Goal: Transaction & Acquisition: Book appointment/travel/reservation

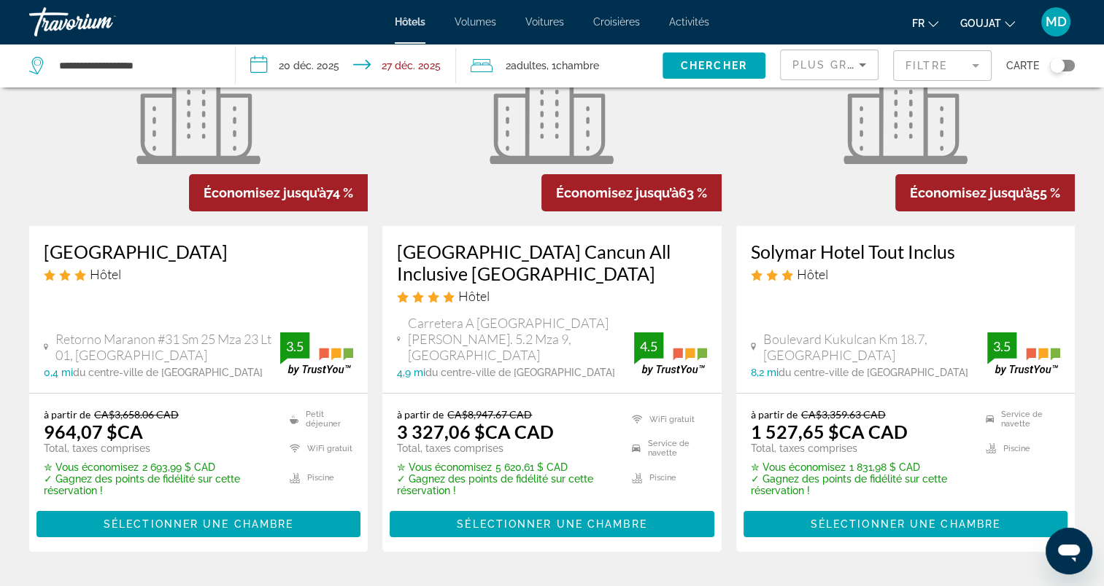
scroll to position [219, 0]
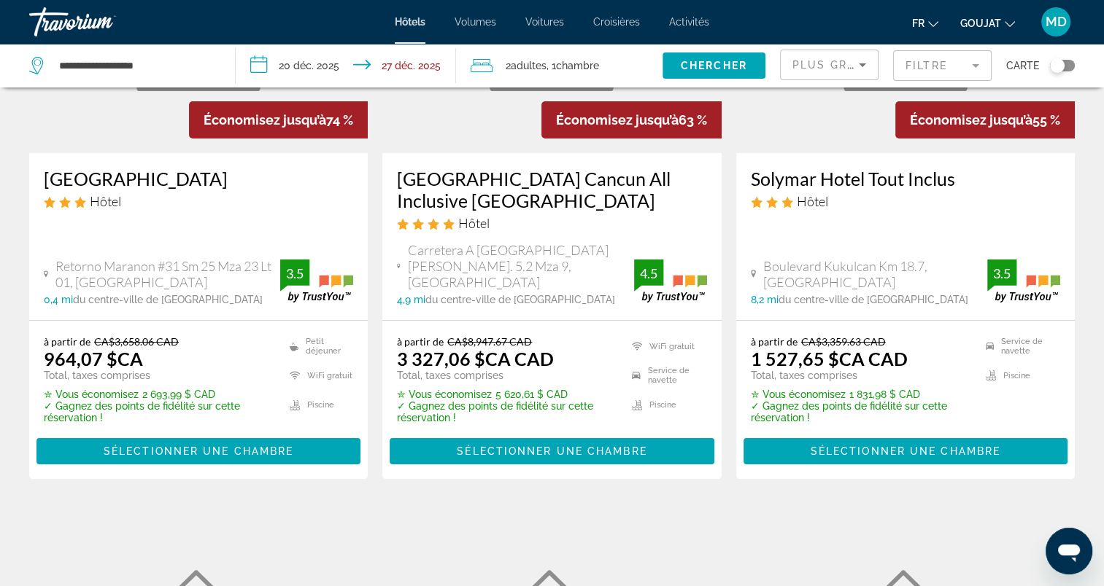
click at [531, 230] on div "Hôtel" at bounding box center [551, 223] width 309 height 16
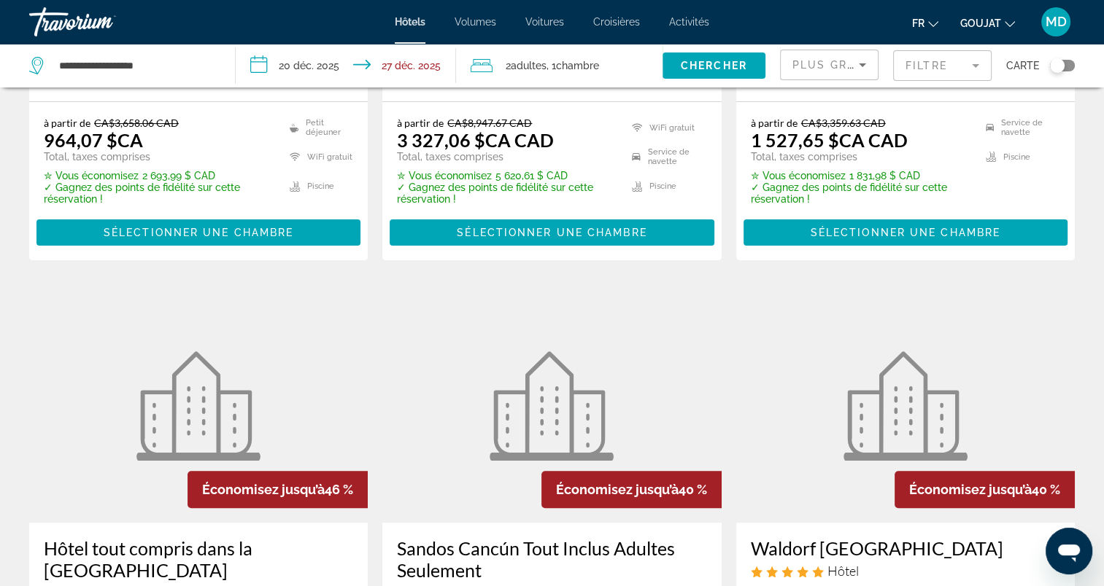
scroll to position [365, 0]
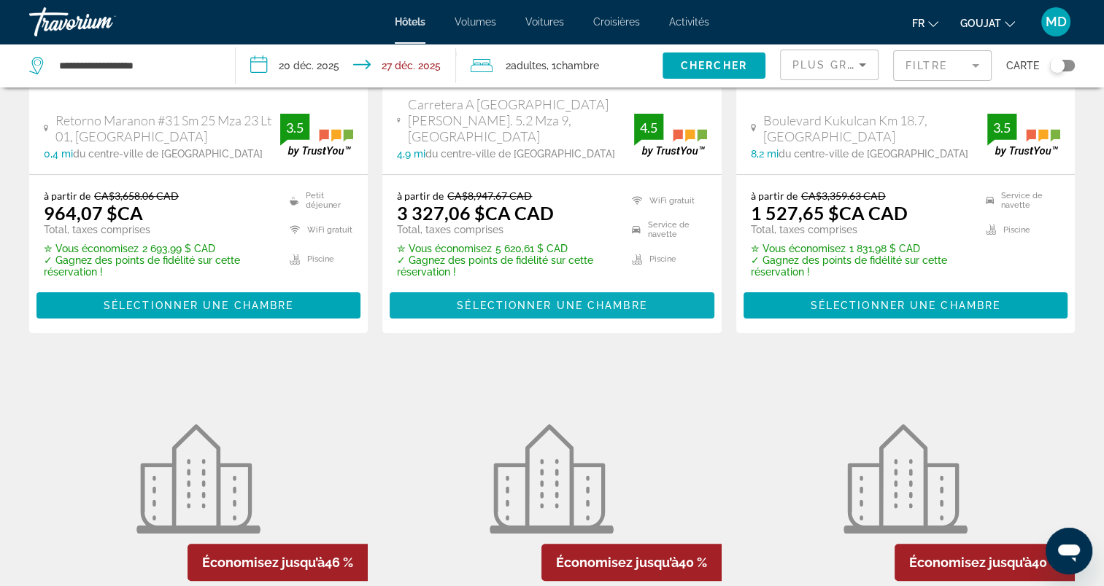
click at [497, 300] on span "Sélectionner une chambre" at bounding box center [552, 306] width 190 height 12
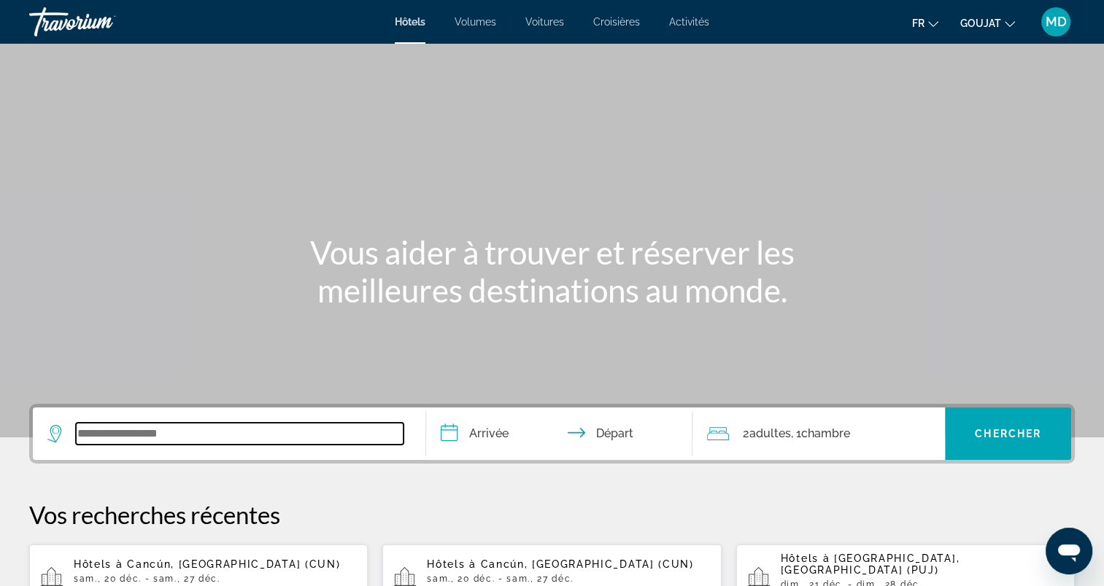
click at [225, 436] on input "Widget de recherche" at bounding box center [239, 434] width 327 height 22
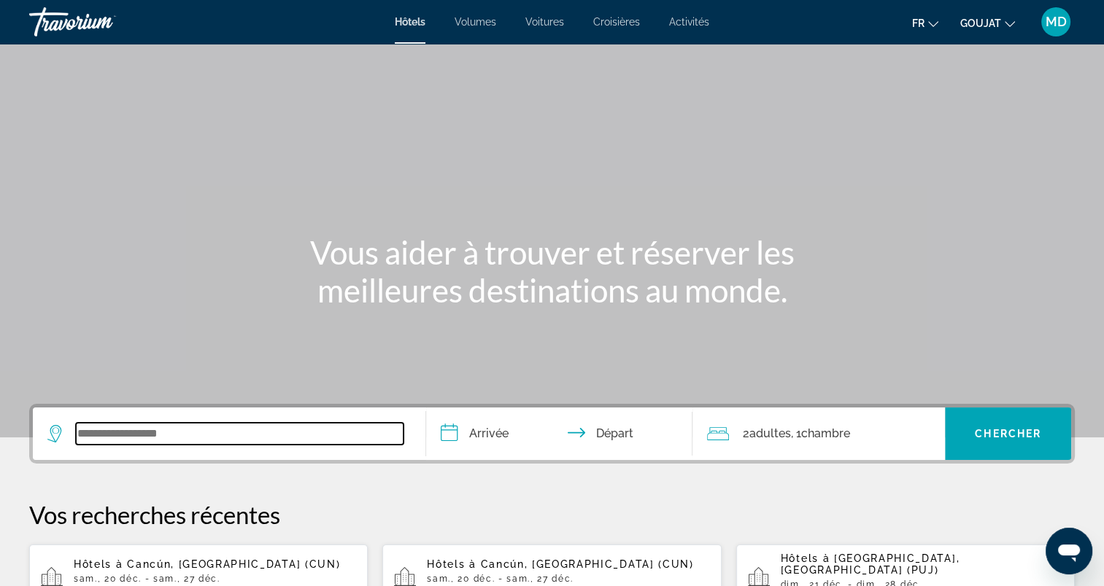
scroll to position [356, 0]
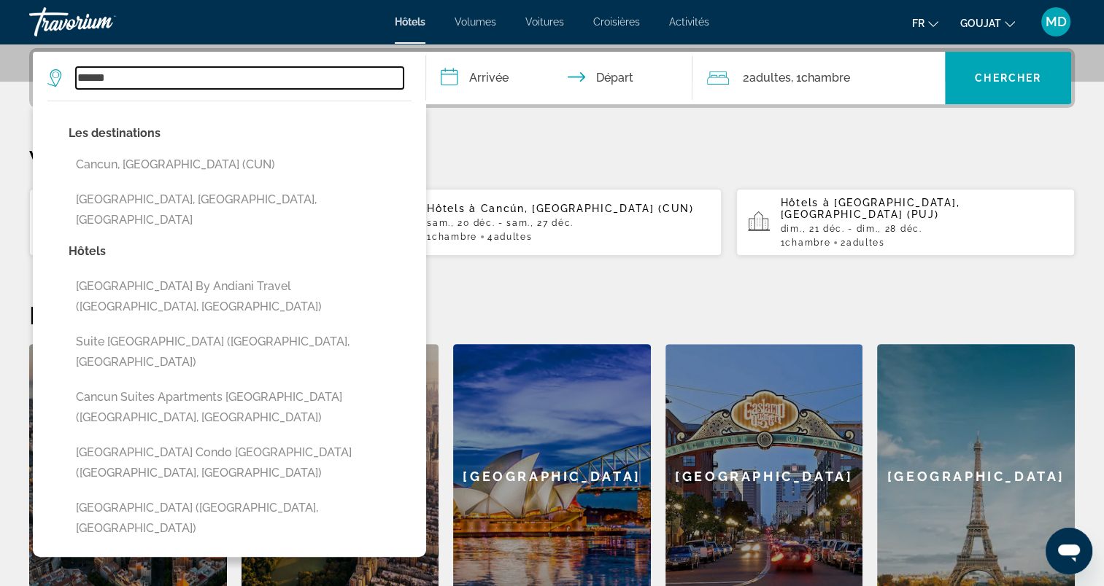
type input "******"
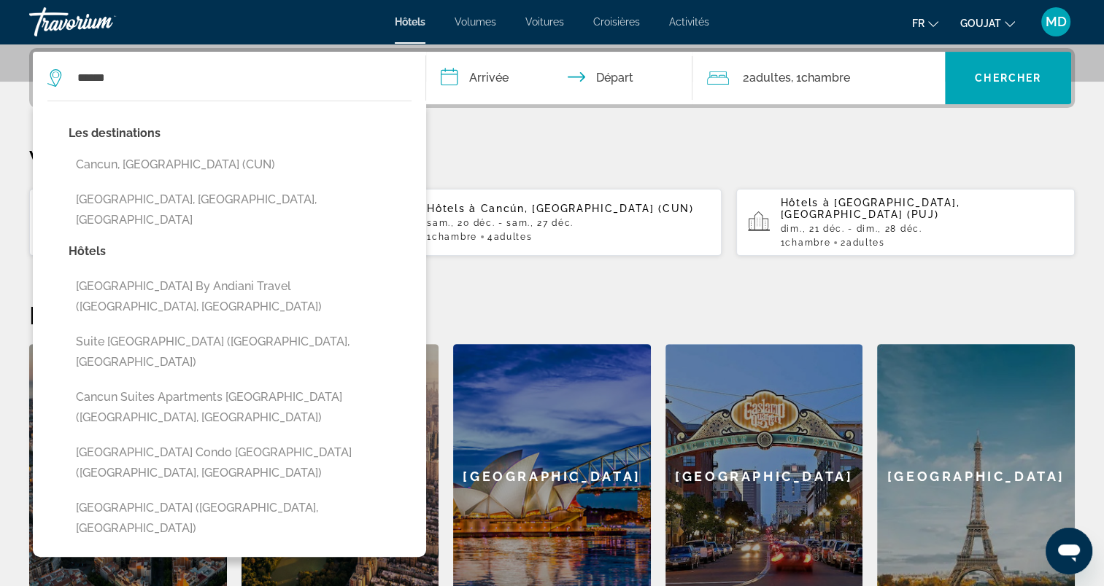
click at [493, 75] on input "**********" at bounding box center [562, 80] width 273 height 57
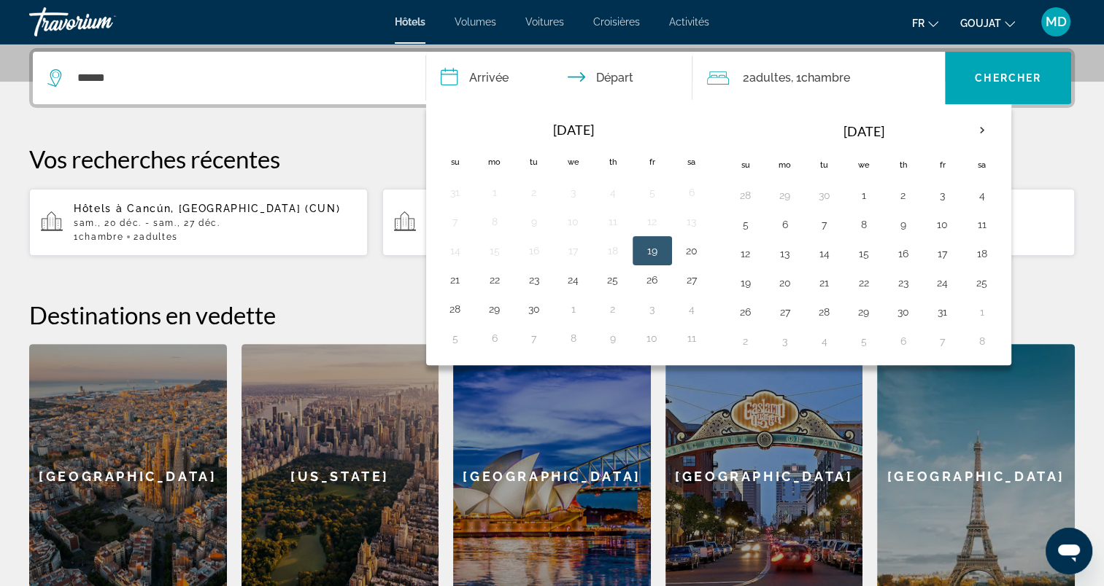
click at [493, 75] on input "**********" at bounding box center [562, 80] width 273 height 57
click at [986, 128] on th "Next month" at bounding box center [981, 131] width 39 height 32
click at [975, 260] on button "20" at bounding box center [981, 254] width 23 height 20
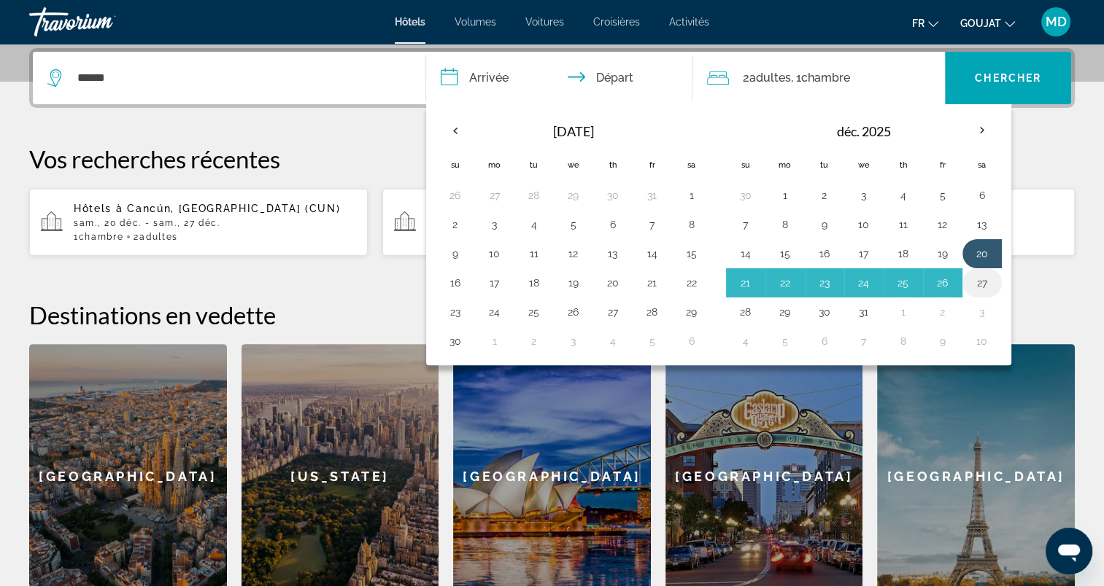
click at [972, 279] on button "27" at bounding box center [981, 283] width 23 height 20
type input "**********"
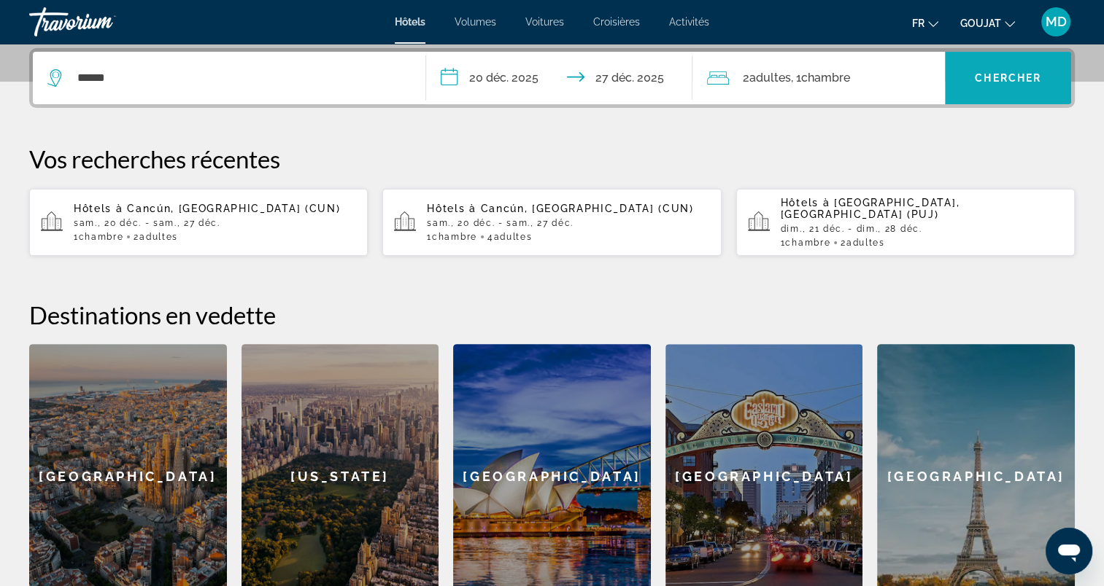
click at [980, 72] on span "Chercher" at bounding box center [1007, 78] width 66 height 12
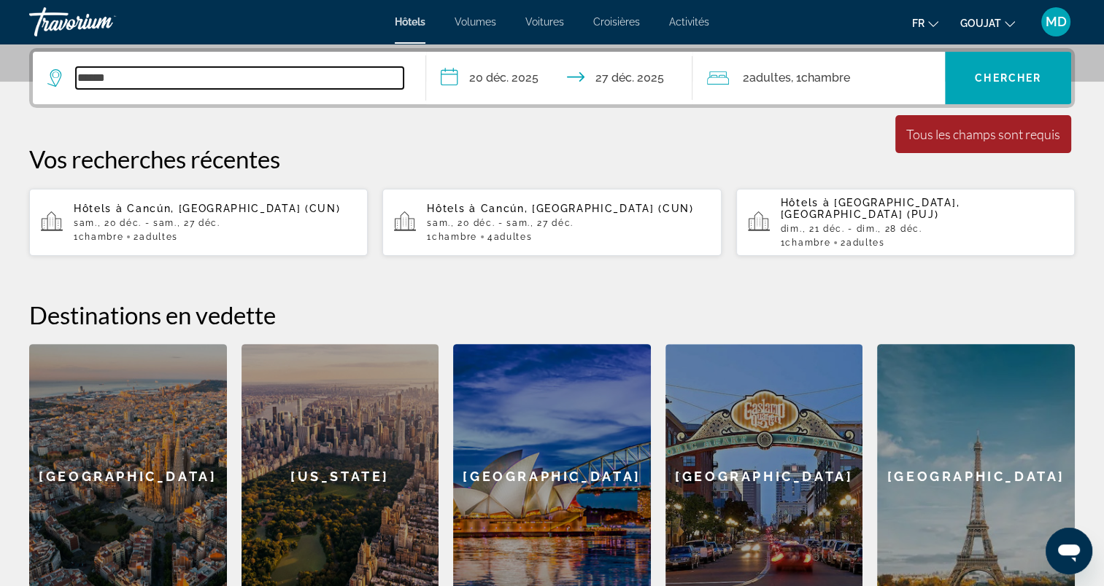
click at [166, 85] on input "******" at bounding box center [239, 78] width 327 height 22
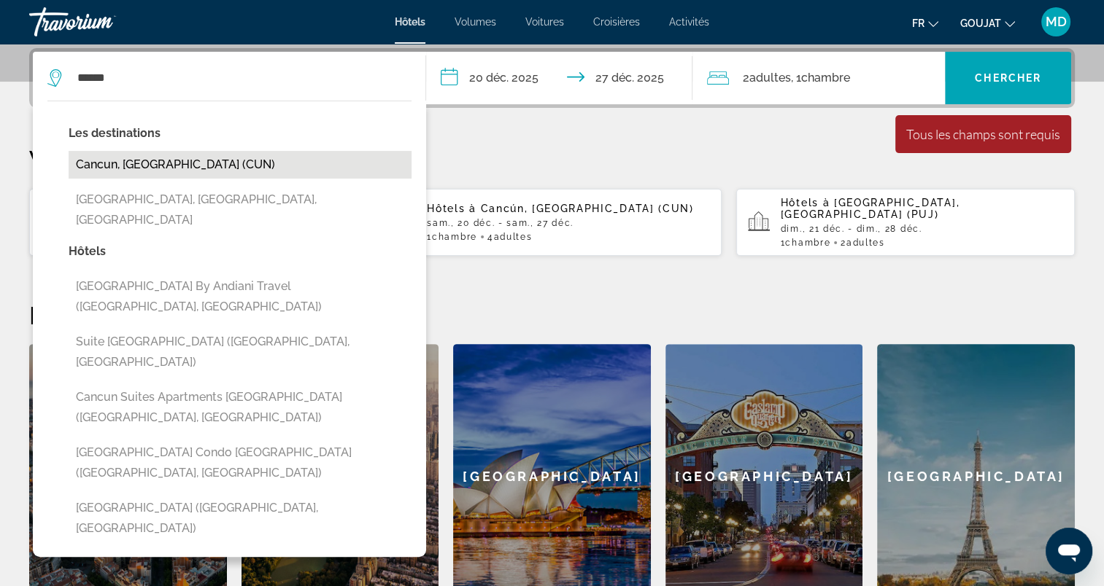
click at [168, 169] on button "Cancun, [GEOGRAPHIC_DATA] (CUN)" at bounding box center [240, 165] width 343 height 28
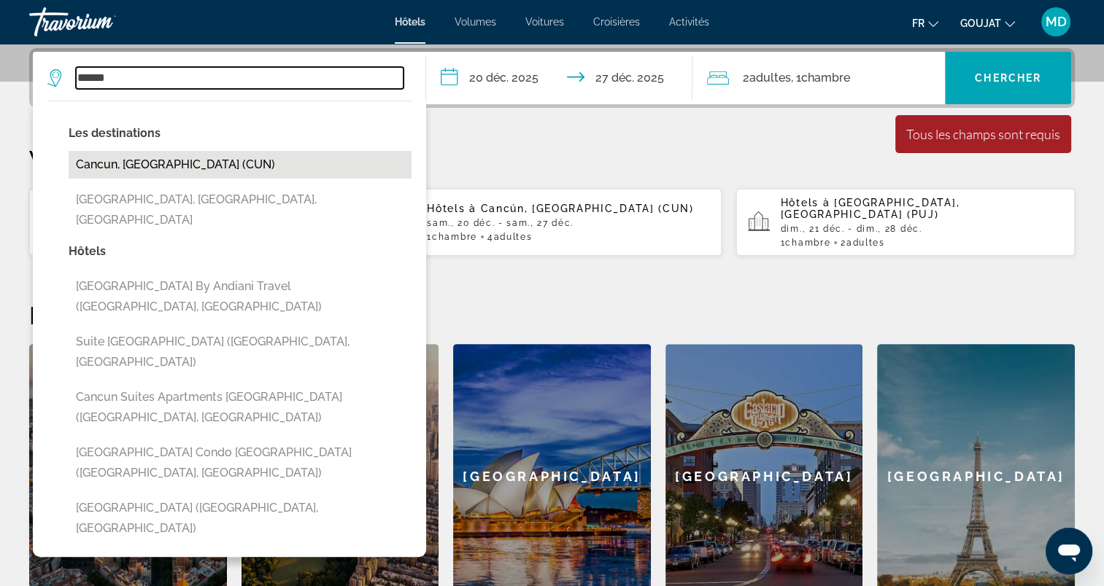
type input "**********"
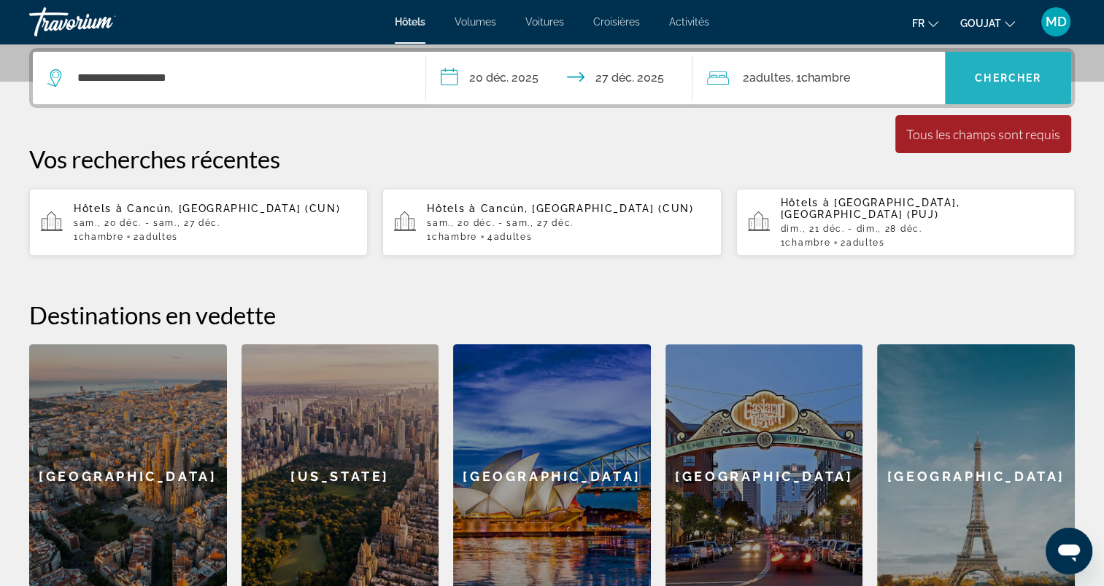
click at [1001, 70] on span "Widget de recherche" at bounding box center [1008, 78] width 126 height 35
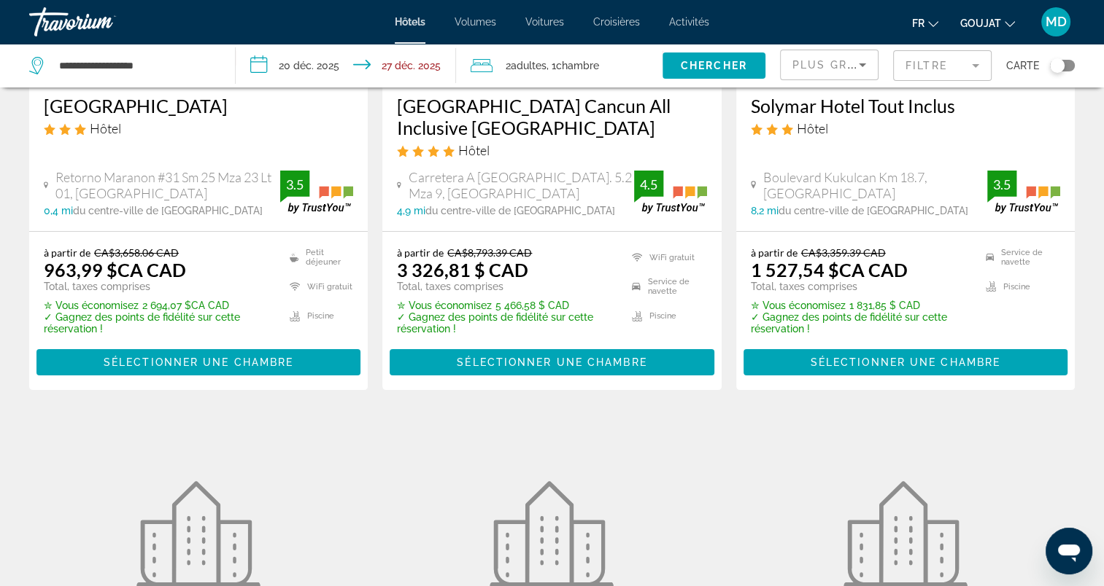
scroll to position [219, 0]
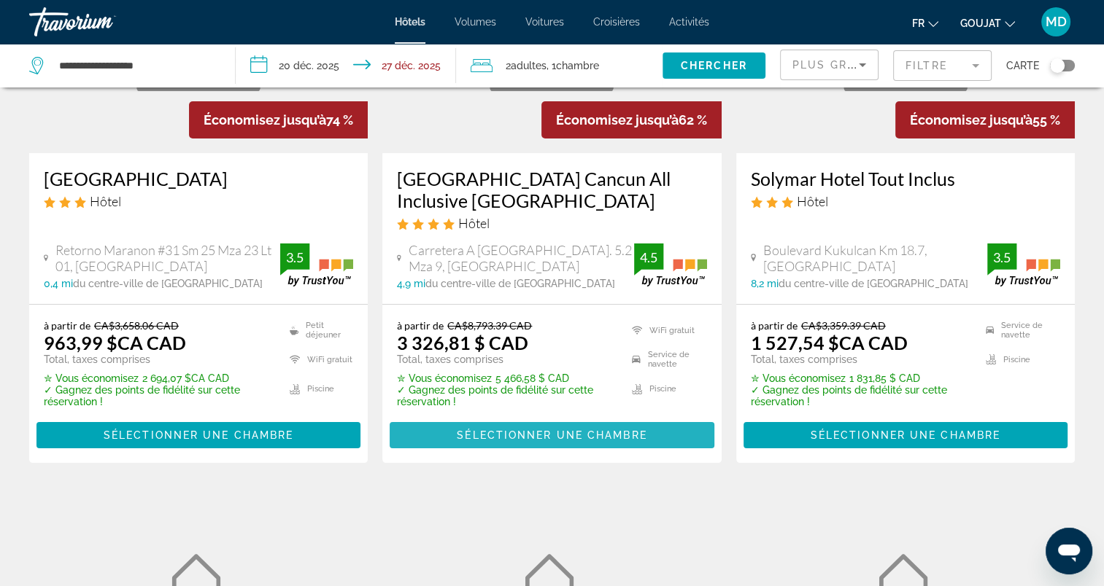
click at [445, 434] on span "Contenu principal" at bounding box center [551, 435] width 324 height 35
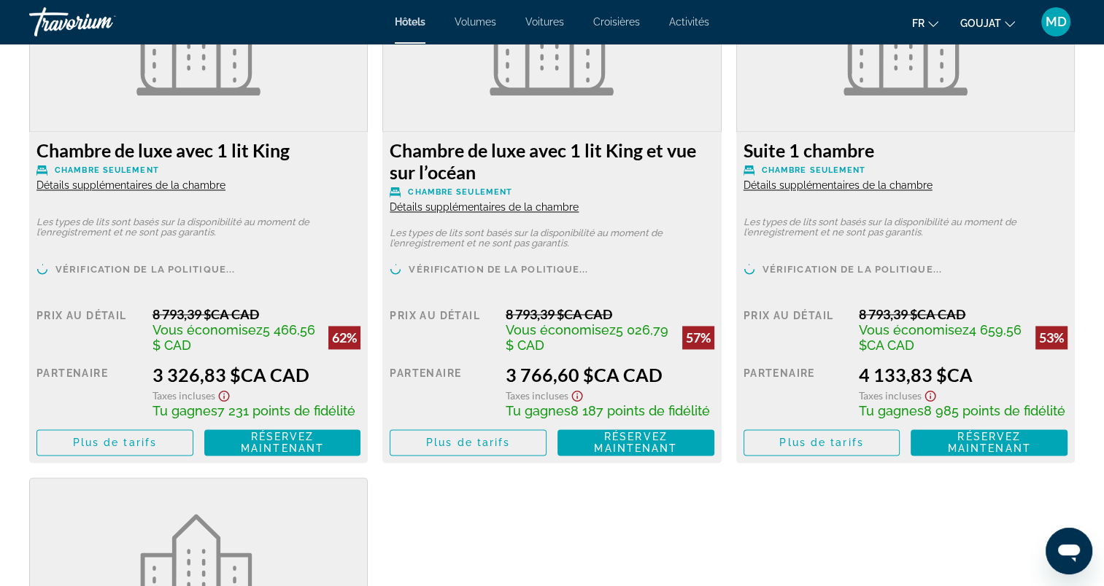
scroll to position [2042, 0]
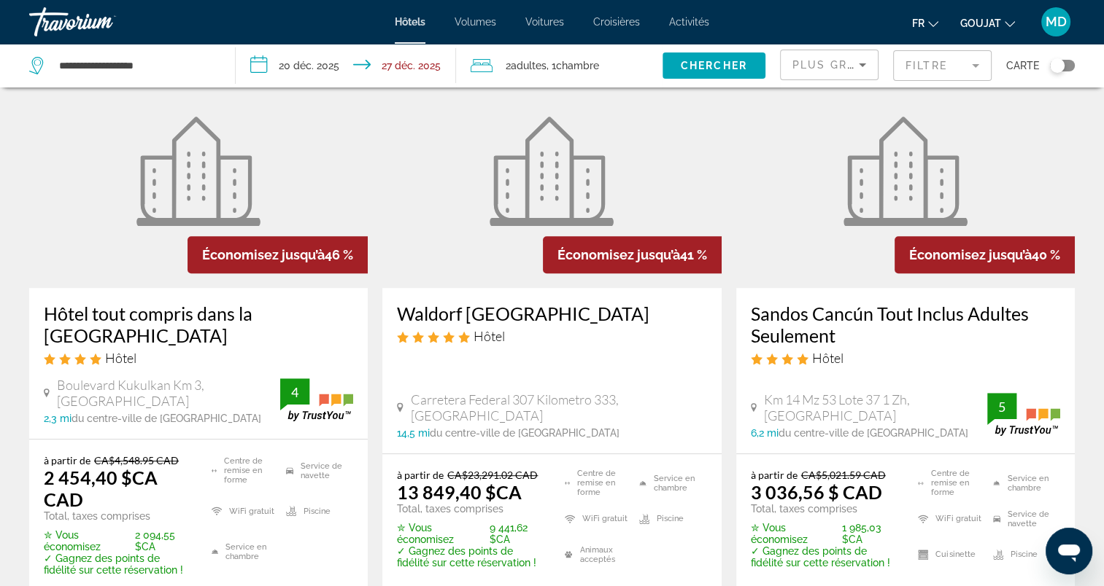
scroll to position [729, 0]
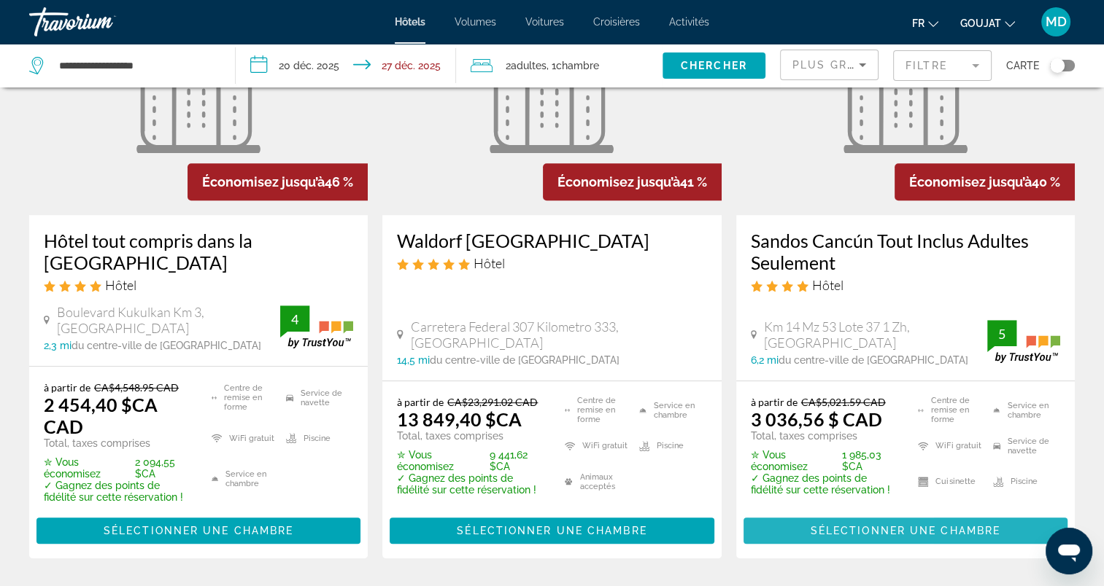
click at [815, 527] on span "Sélectionner une chambre" at bounding box center [905, 531] width 190 height 12
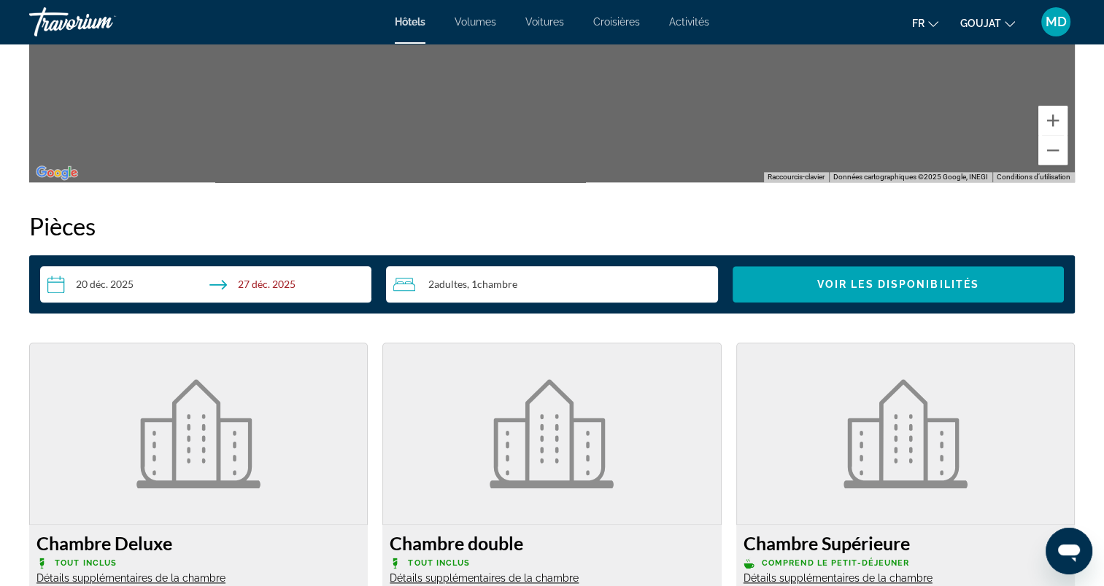
scroll to position [2014, 0]
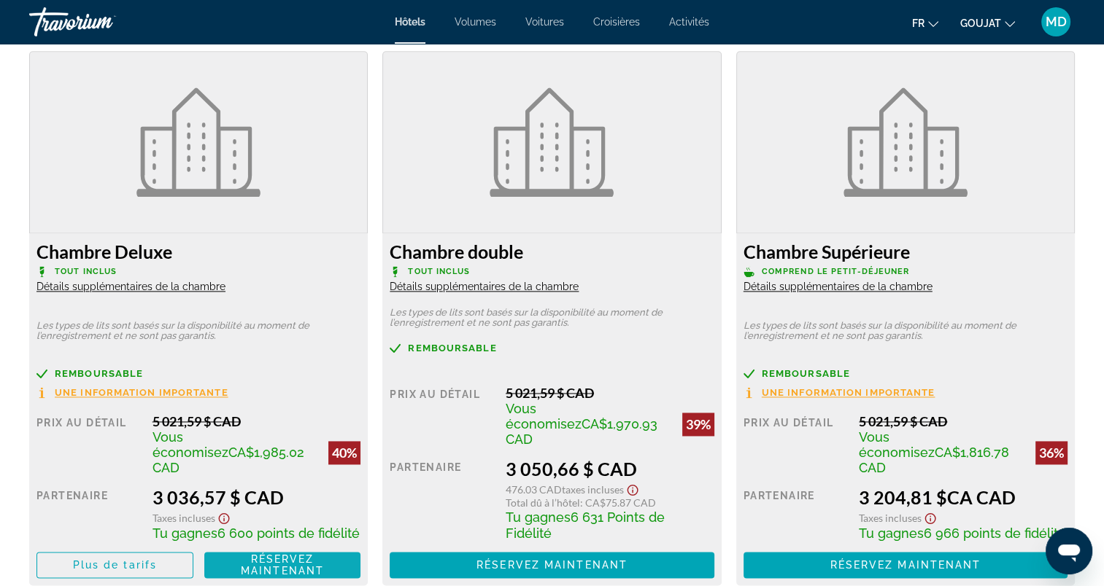
click at [262, 554] on span "Réservez maintenant" at bounding box center [282, 565] width 83 height 23
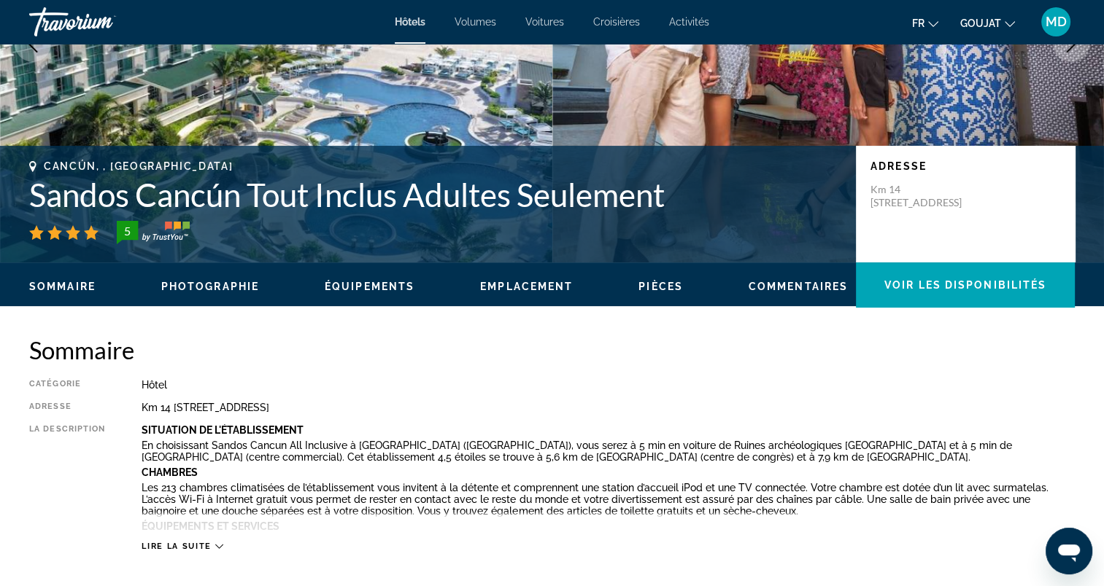
scroll to position [292, 0]
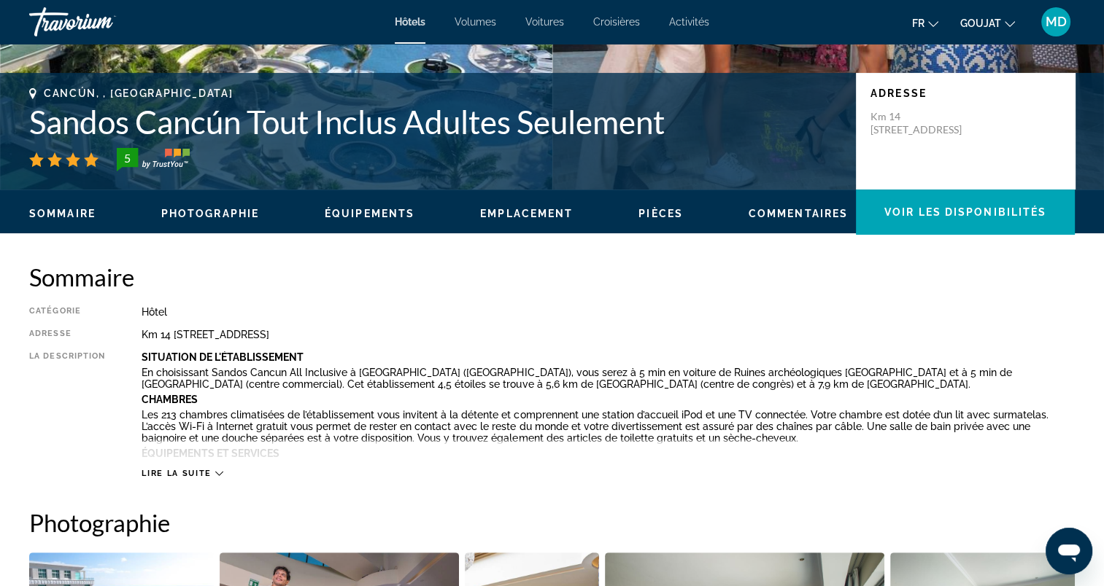
click at [209, 470] on span "Lire la suite" at bounding box center [176, 473] width 69 height 9
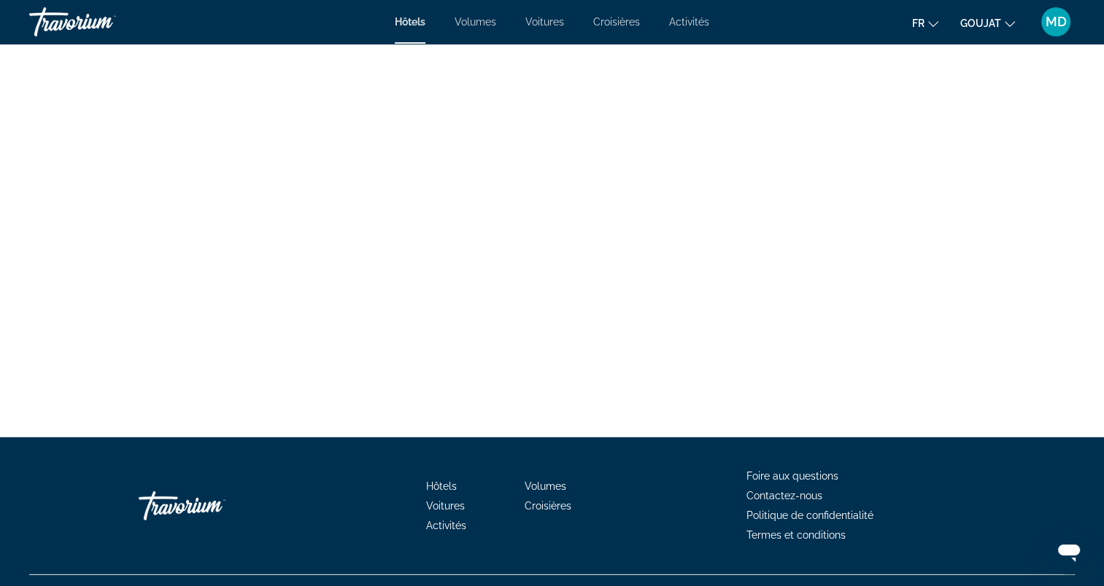
scroll to position [3794, 0]
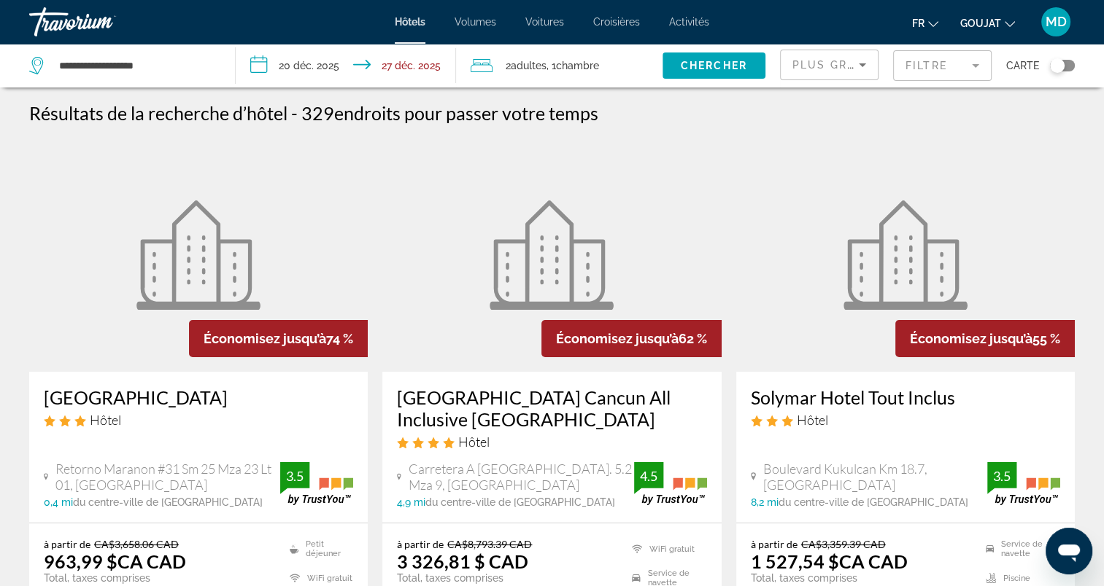
scroll to position [219, 0]
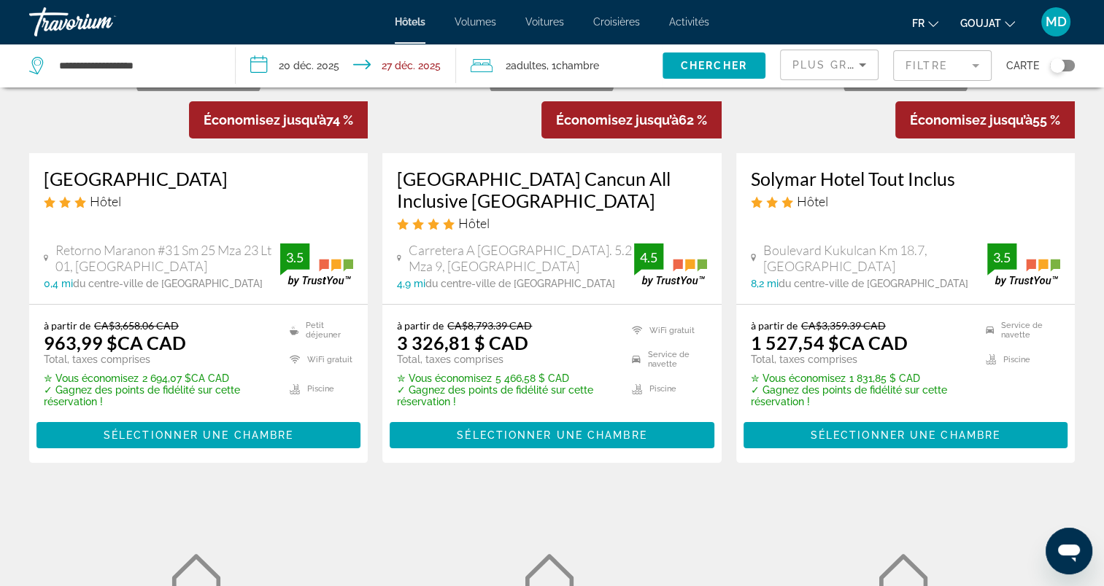
click at [327, 435] on span "Contenu principal" at bounding box center [198, 435] width 324 height 35
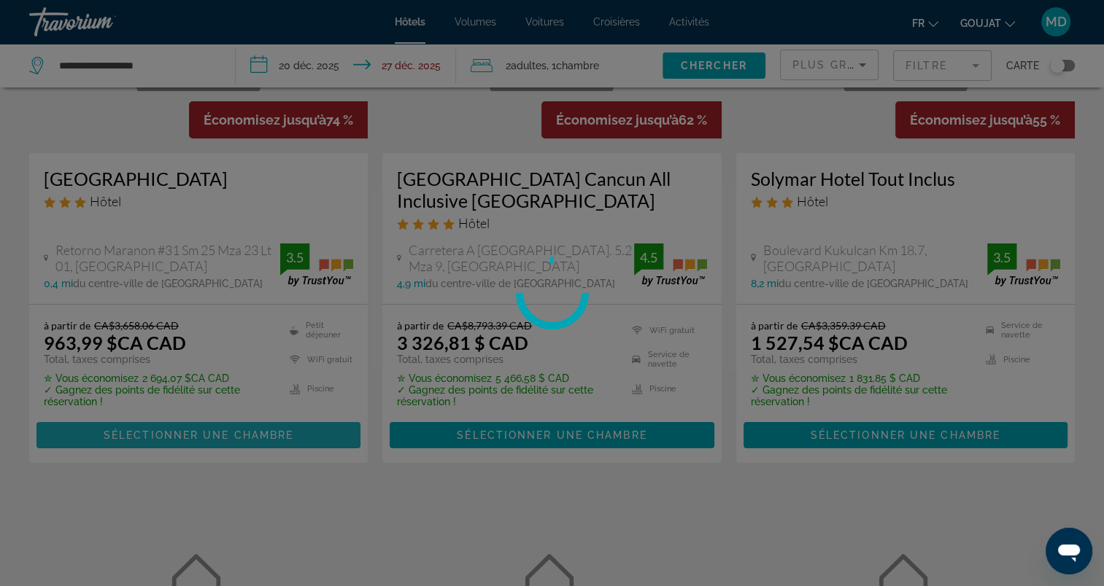
click at [327, 435] on div at bounding box center [552, 293] width 1104 height 586
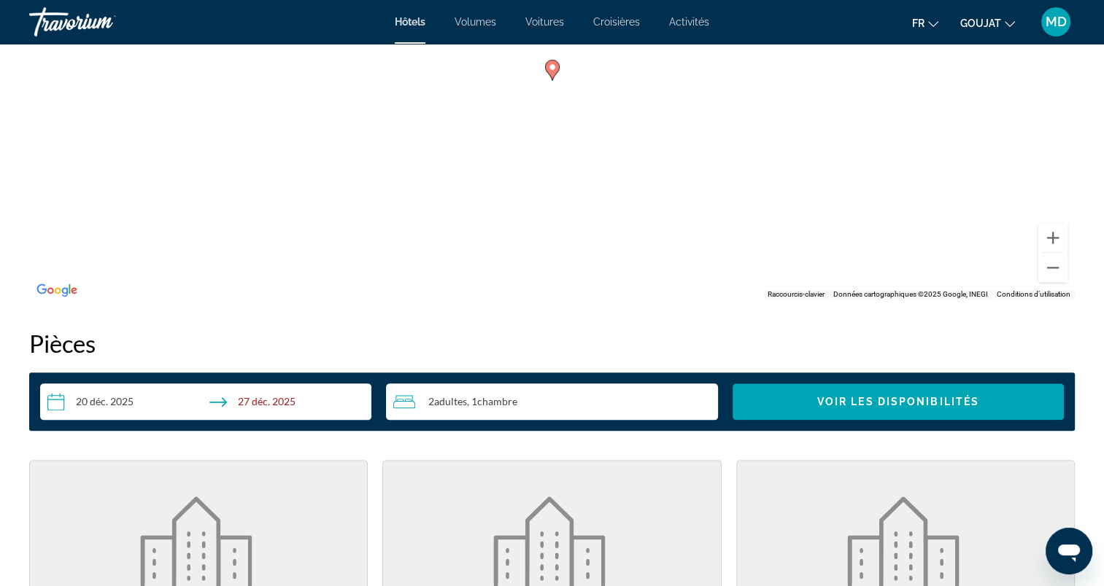
scroll to position [948, 0]
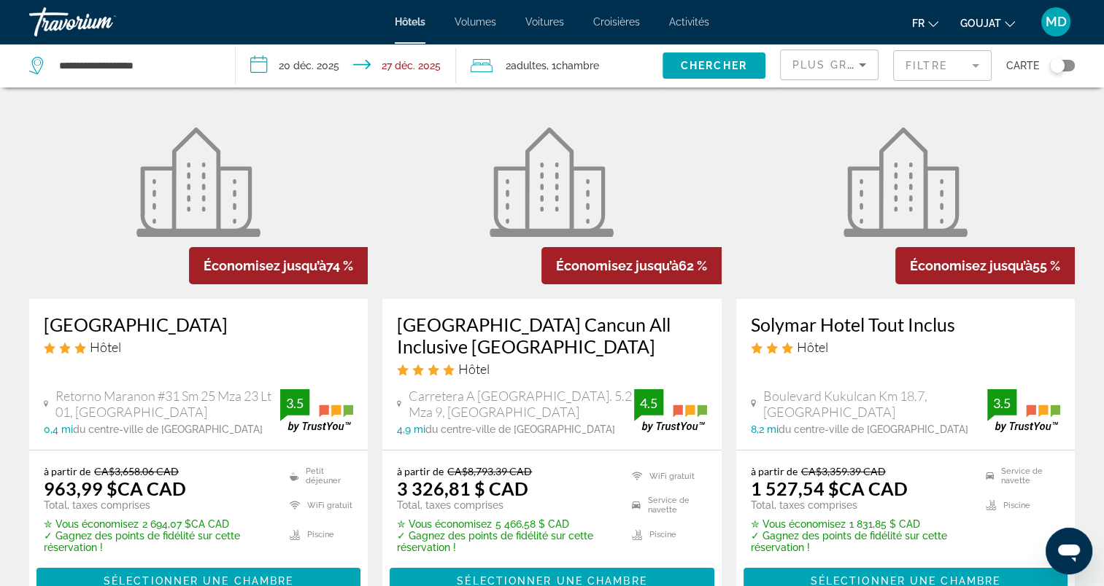
scroll to position [219, 0]
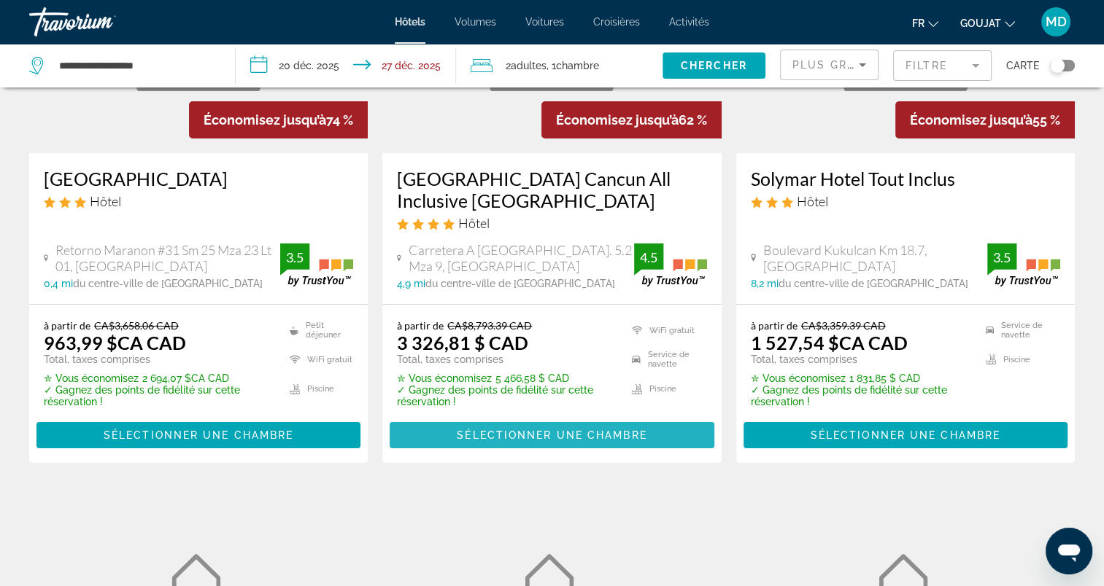
click at [464, 432] on span "Sélectionner une chambre" at bounding box center [552, 436] width 190 height 12
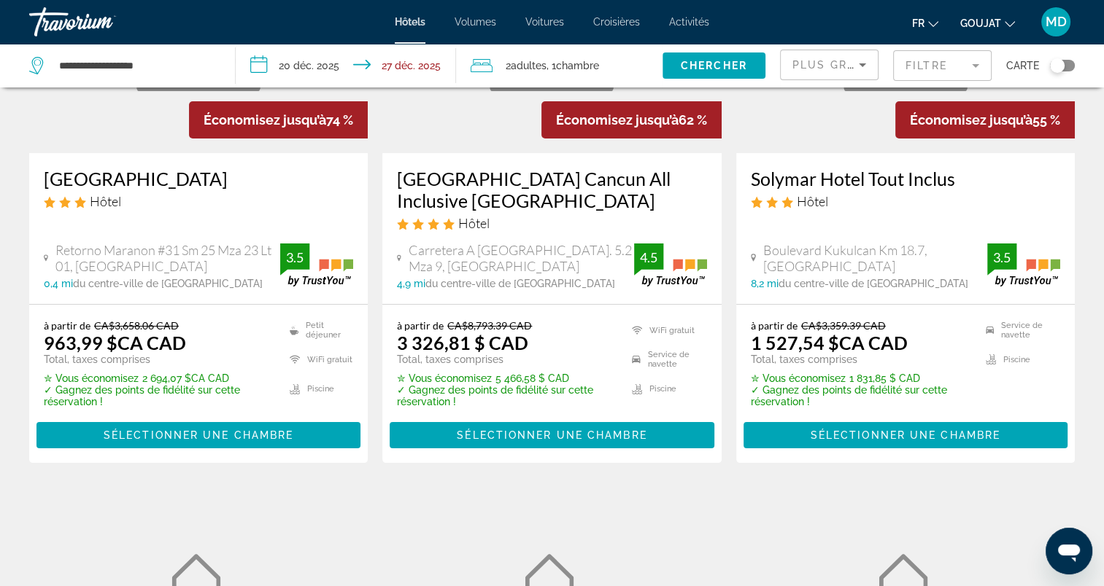
scroll to position [292, 0]
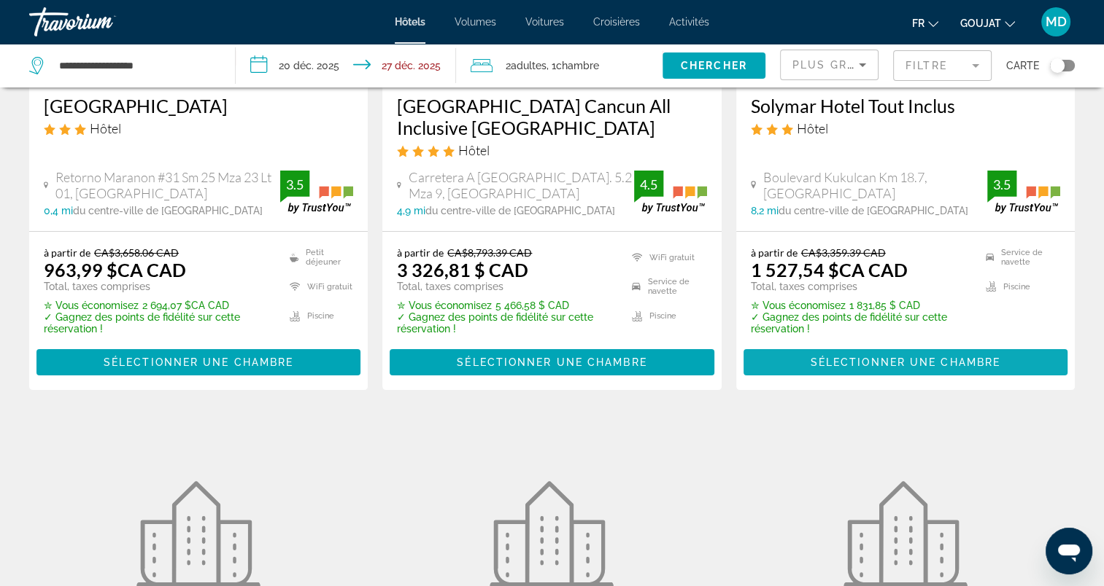
click at [811, 362] on span "Sélectionner une chambre" at bounding box center [905, 363] width 190 height 12
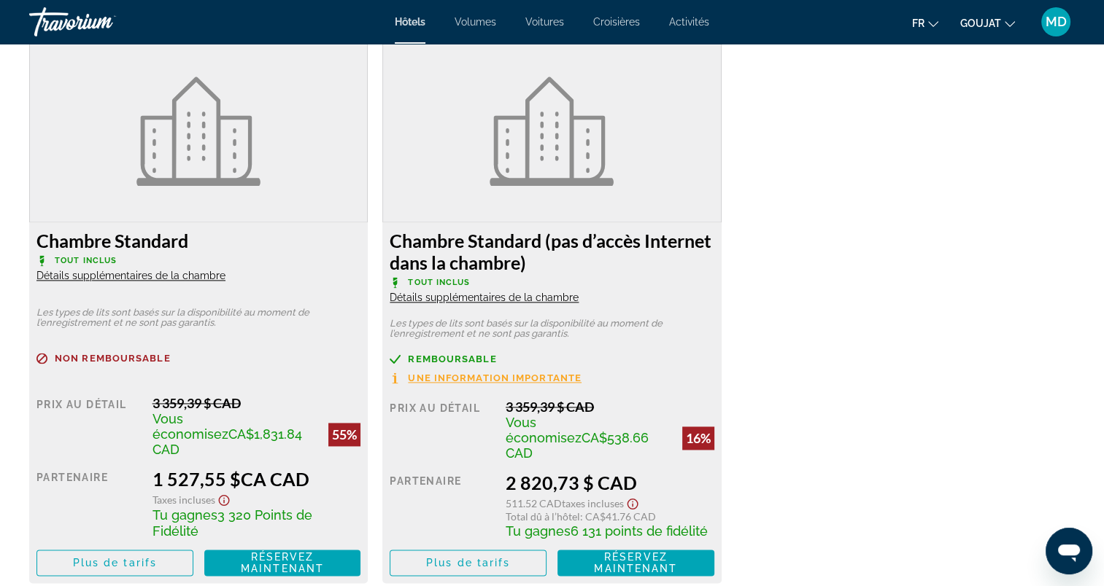
scroll to position [2042, 0]
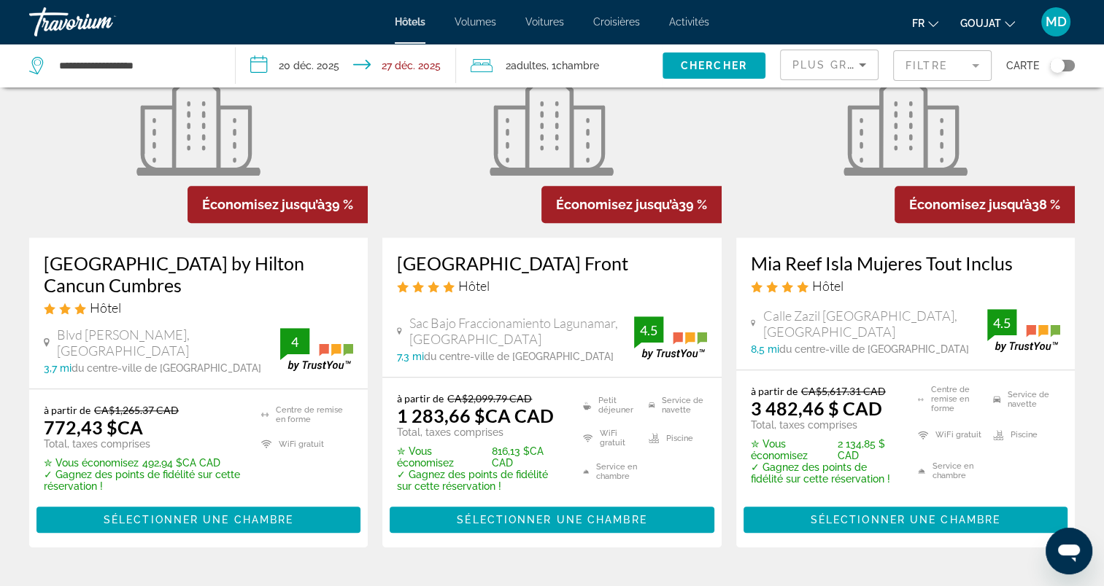
scroll to position [1386, 0]
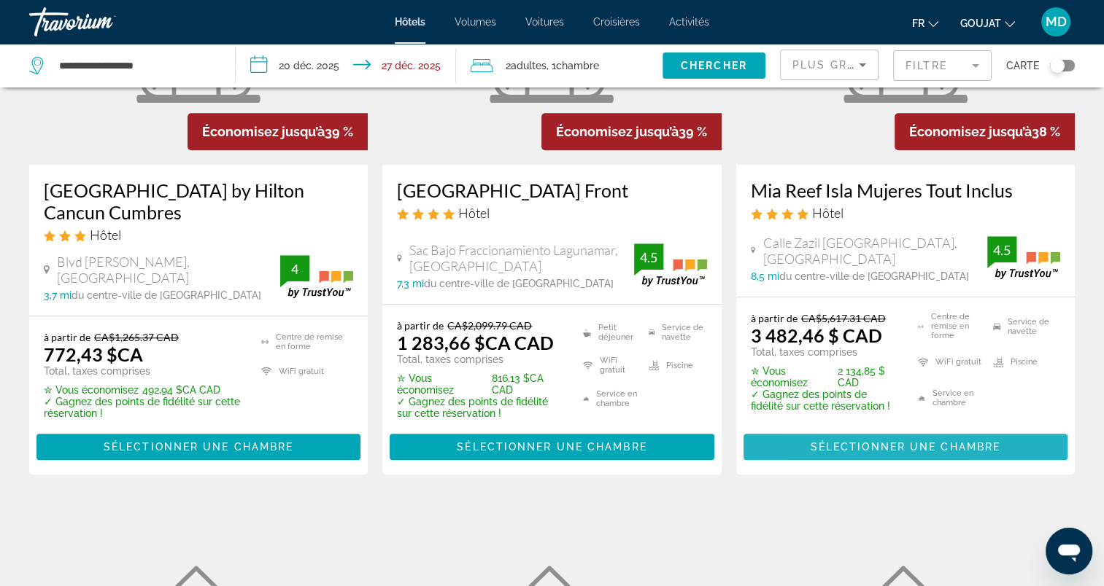
click at [833, 444] on span "Sélectionner une chambre" at bounding box center [905, 447] width 190 height 12
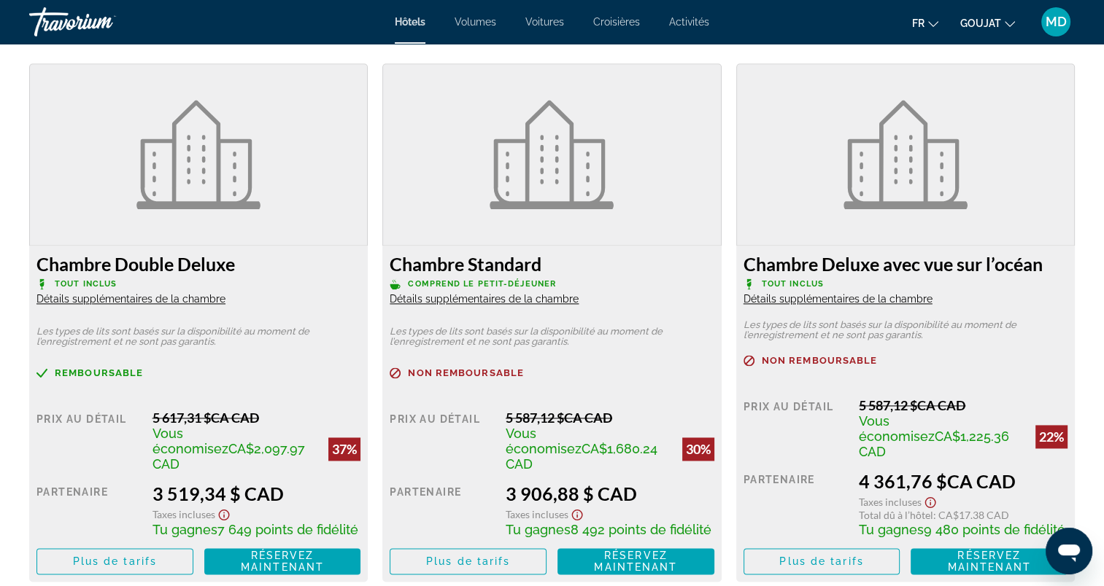
scroll to position [2042, 0]
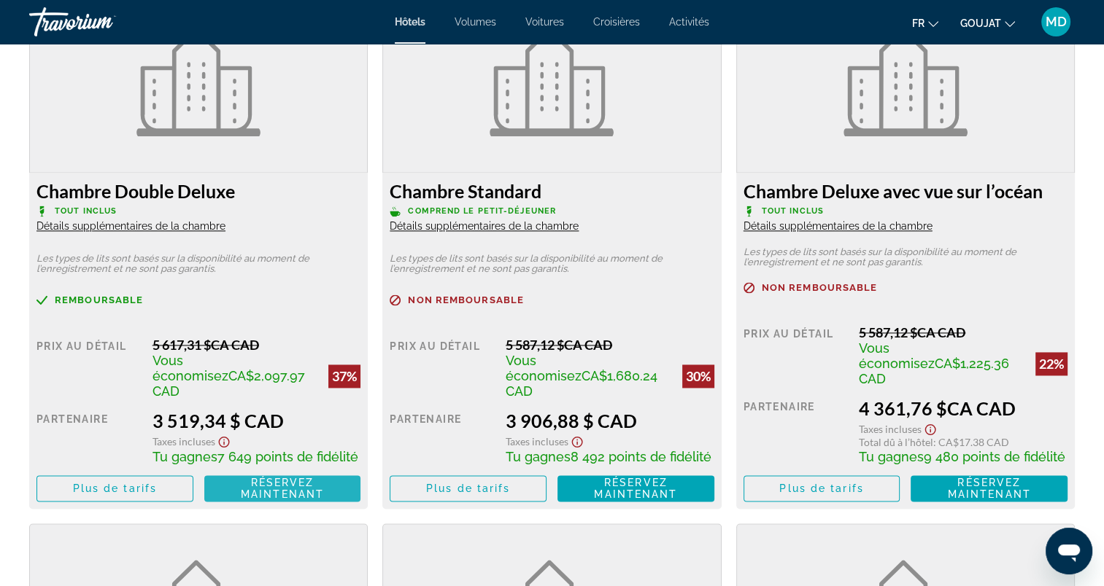
click at [241, 477] on span "Réservez maintenant" at bounding box center [282, 488] width 83 height 23
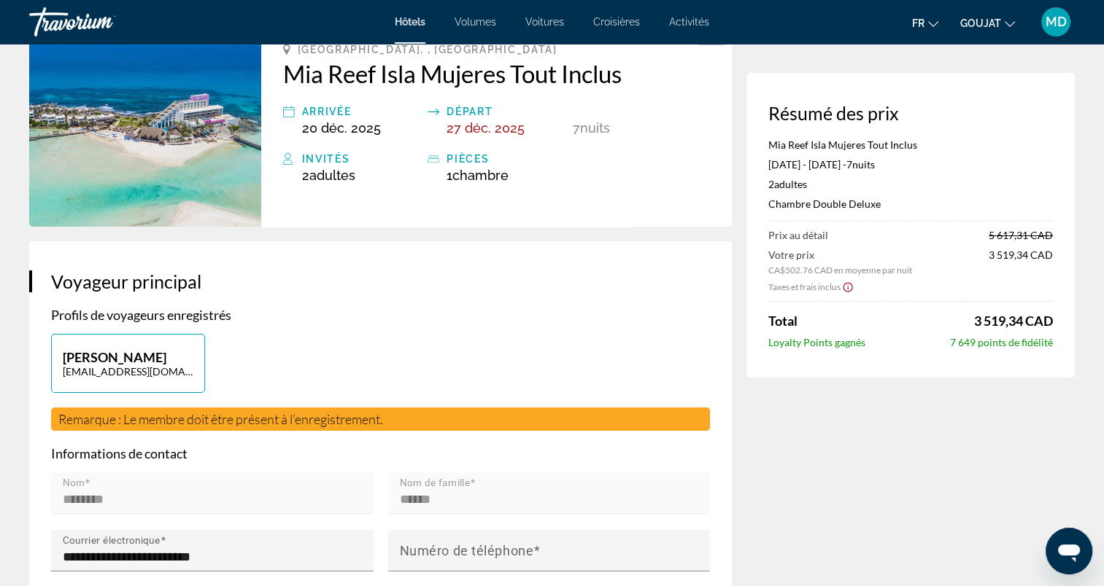
scroll to position [22, 0]
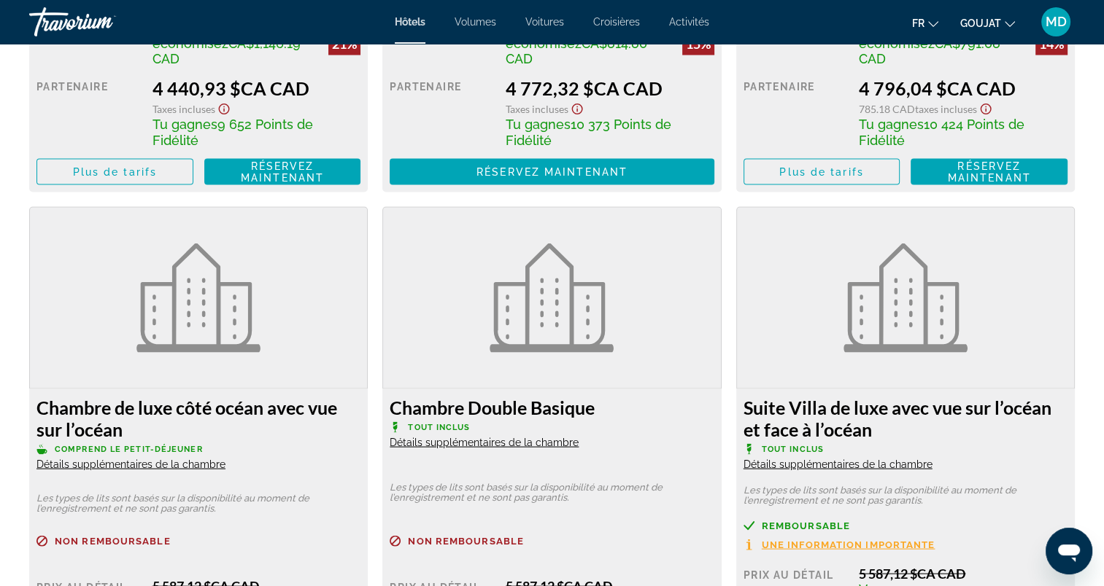
scroll to position [3063, 0]
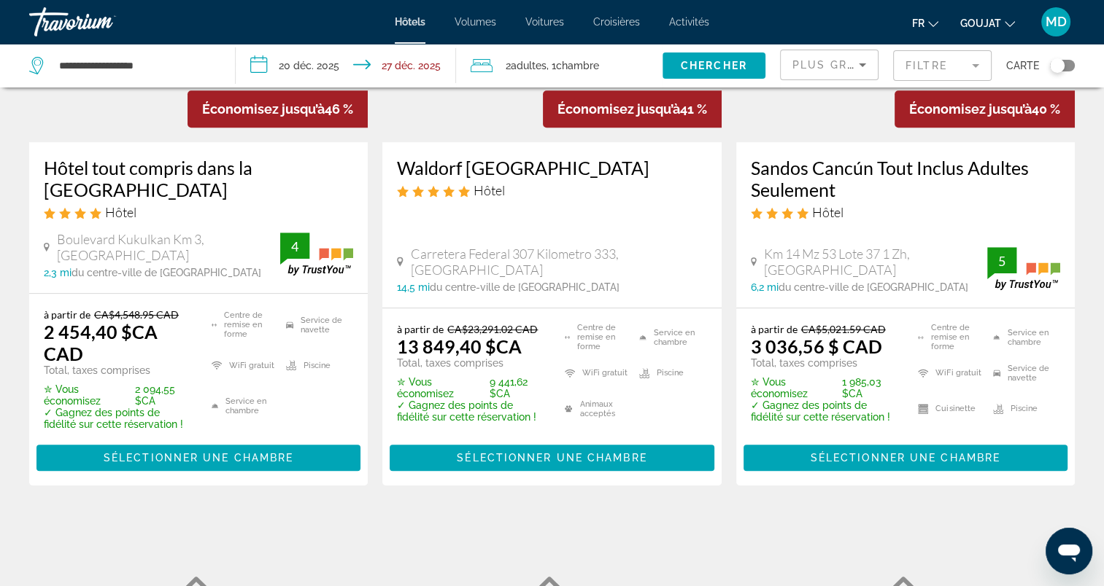
scroll to position [875, 0]
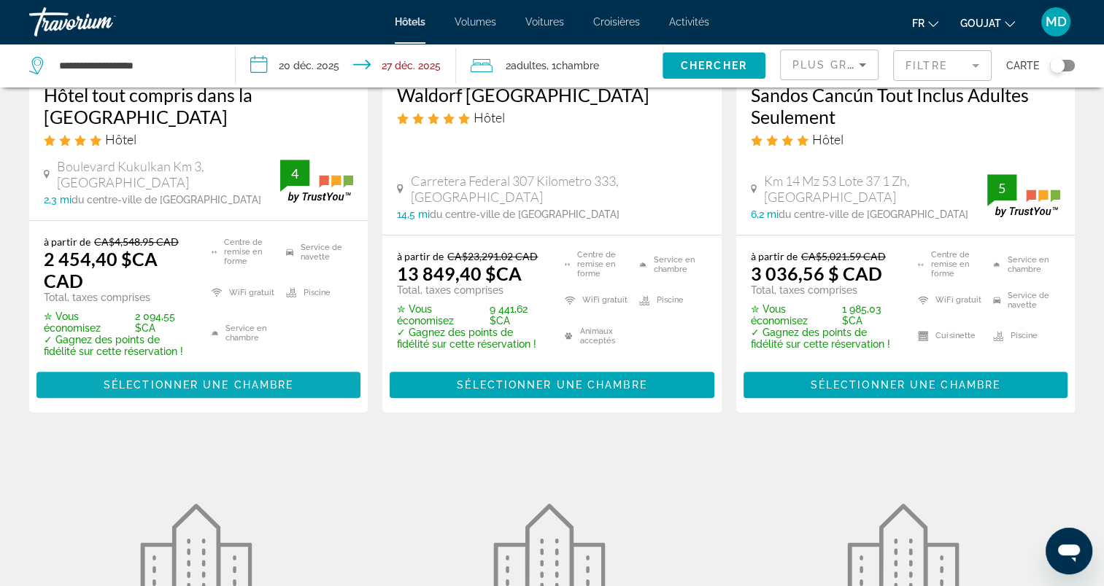
click at [238, 386] on span "Sélectionner une chambre" at bounding box center [199, 385] width 190 height 12
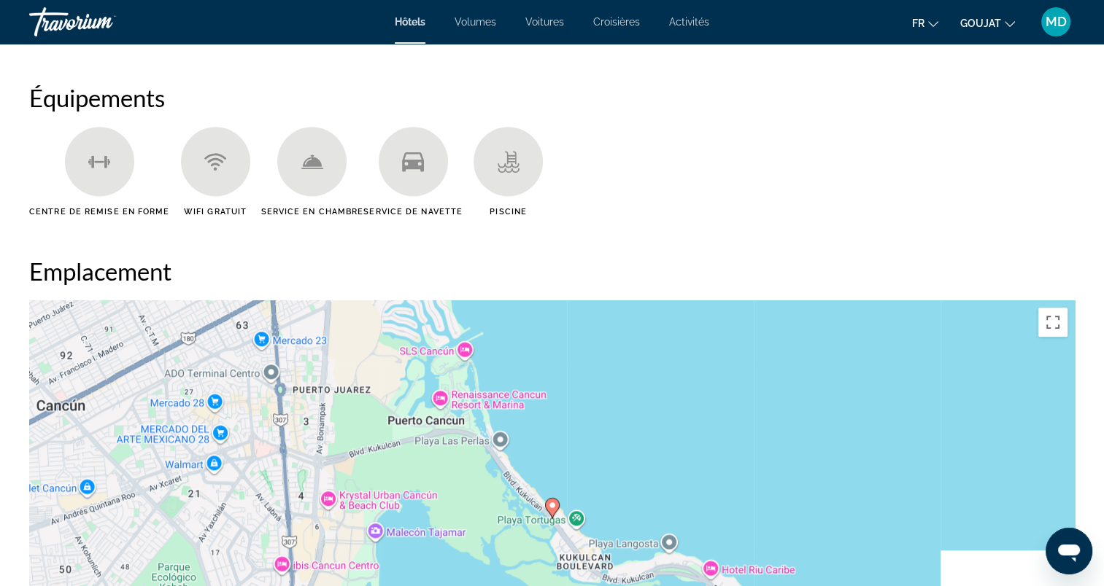
scroll to position [2114, 0]
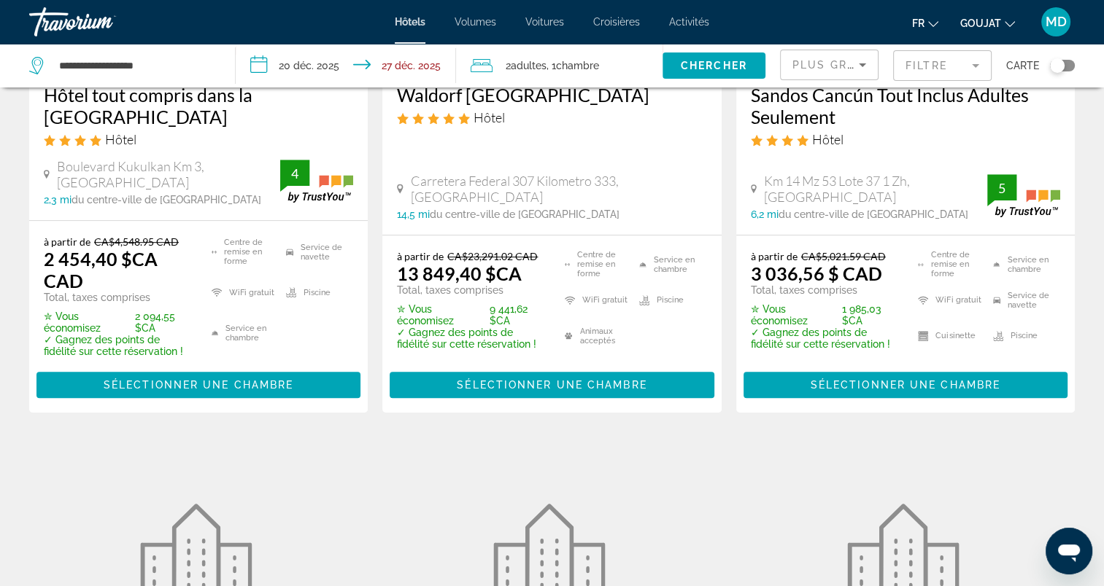
scroll to position [948, 0]
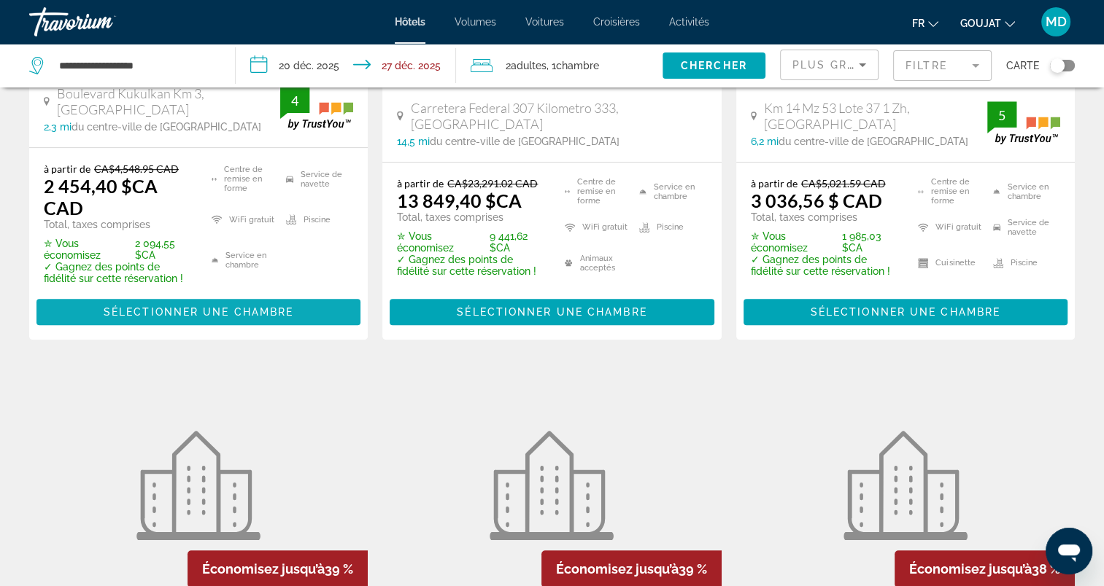
click at [207, 306] on span "Sélectionner une chambre" at bounding box center [199, 312] width 190 height 12
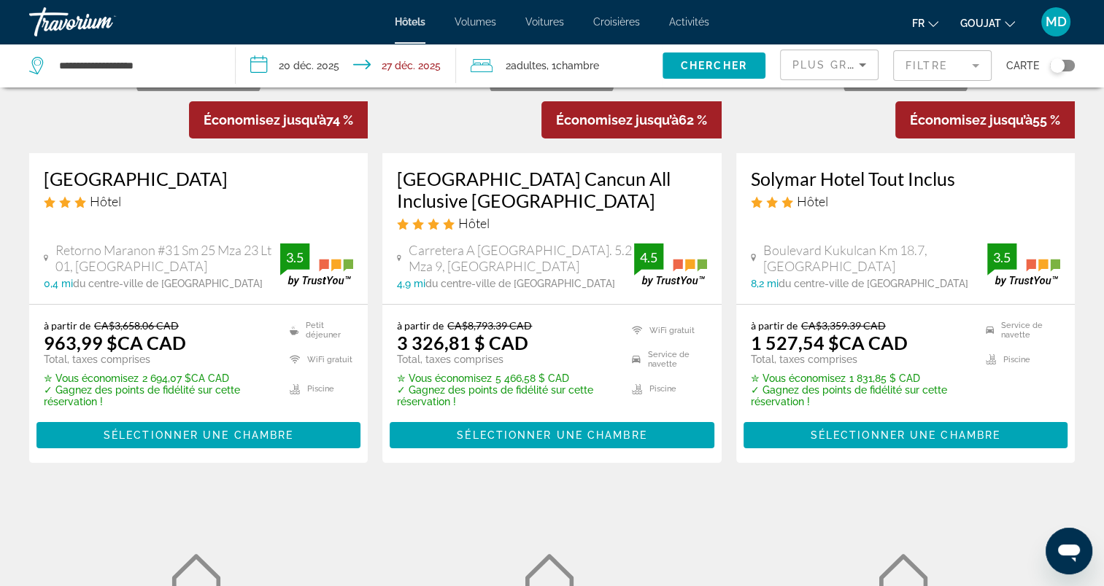
scroll to position [292, 0]
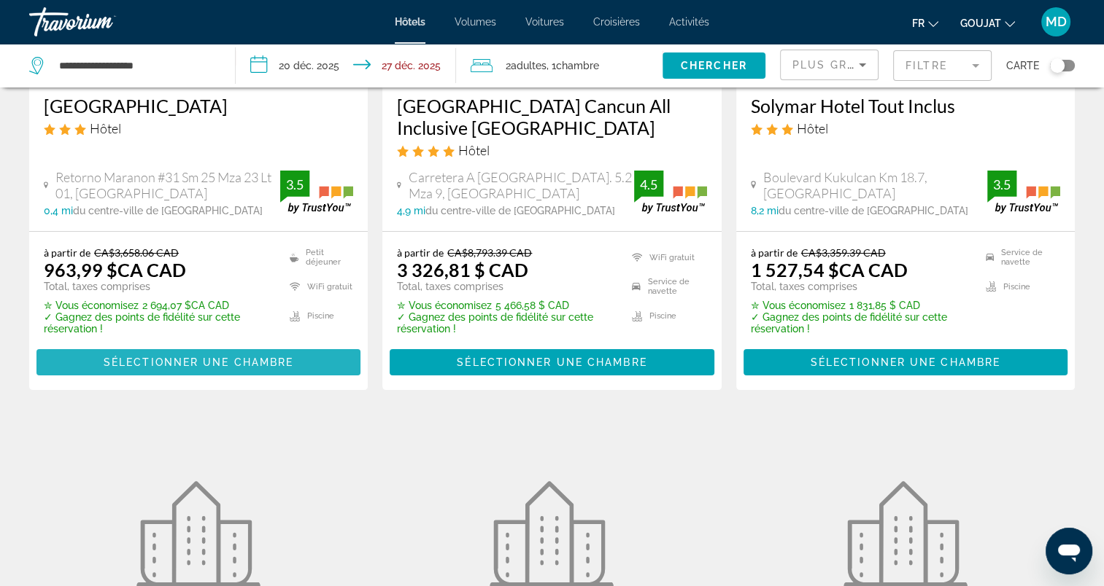
click at [216, 362] on span "Sélectionner une chambre" at bounding box center [199, 363] width 190 height 12
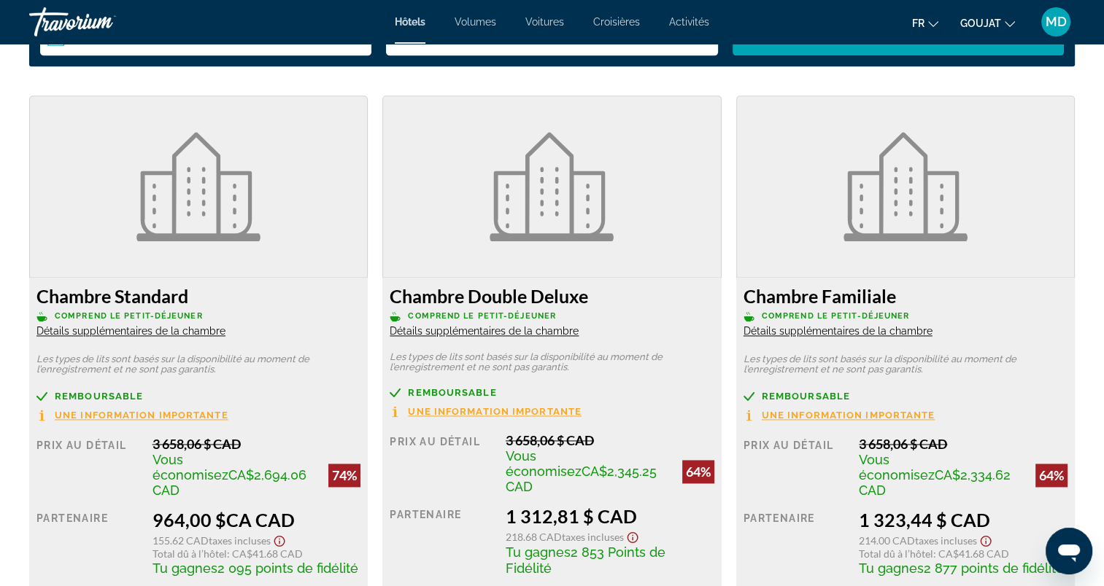
scroll to position [2042, 0]
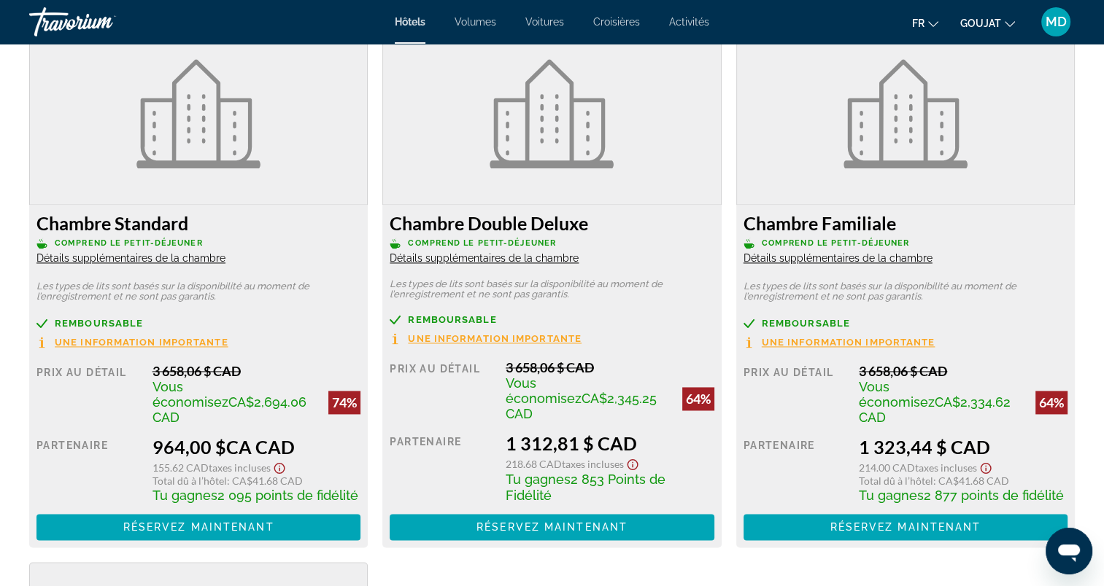
click at [129, 257] on span "Détails supplémentaires de la chambre" at bounding box center [130, 258] width 189 height 12
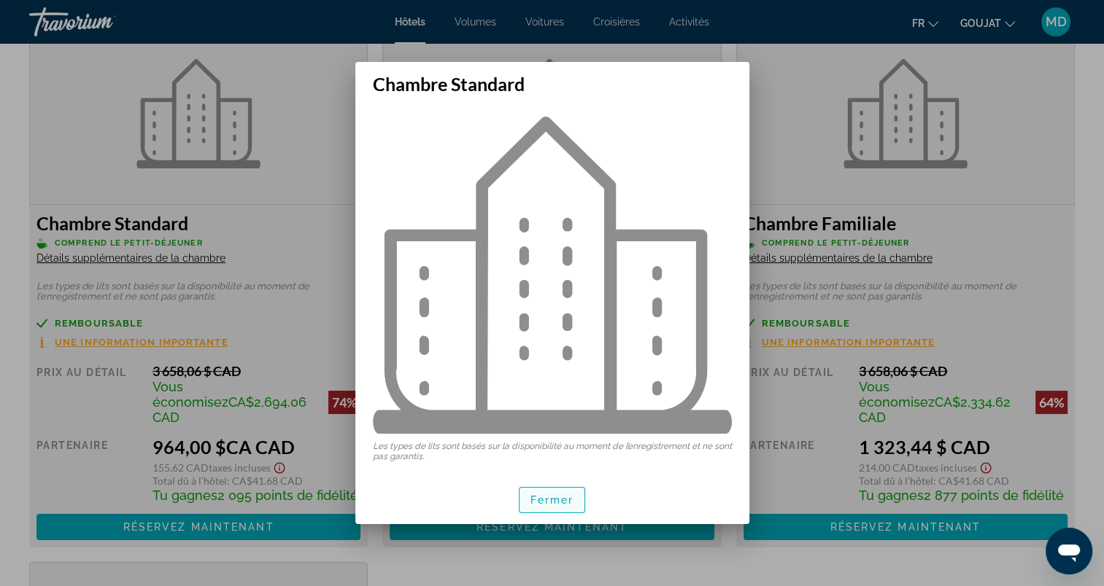
click at [556, 497] on span "Fermer" at bounding box center [552, 501] width 44 height 12
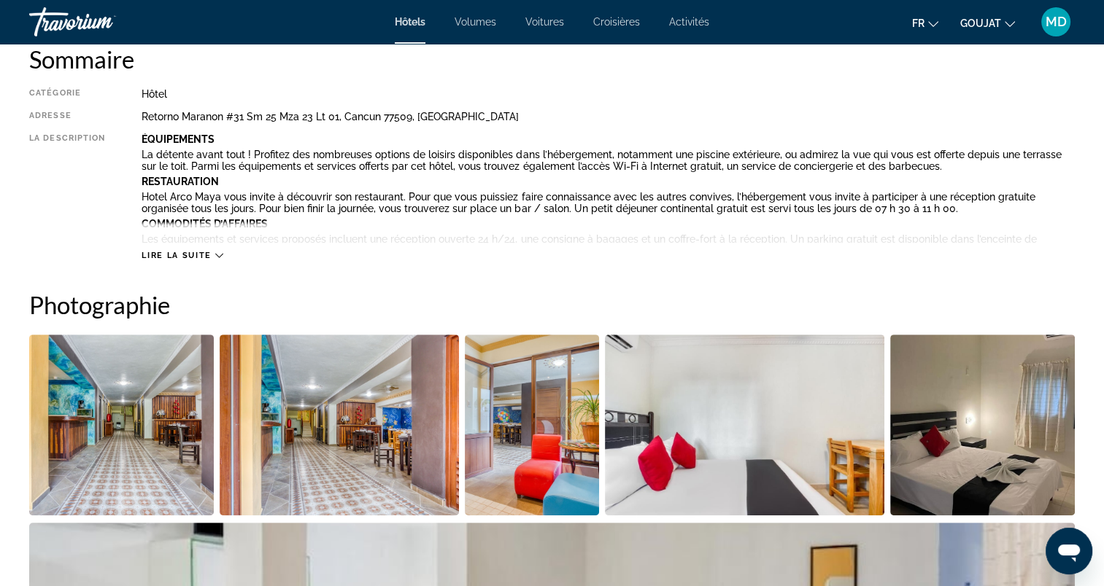
scroll to position [656, 0]
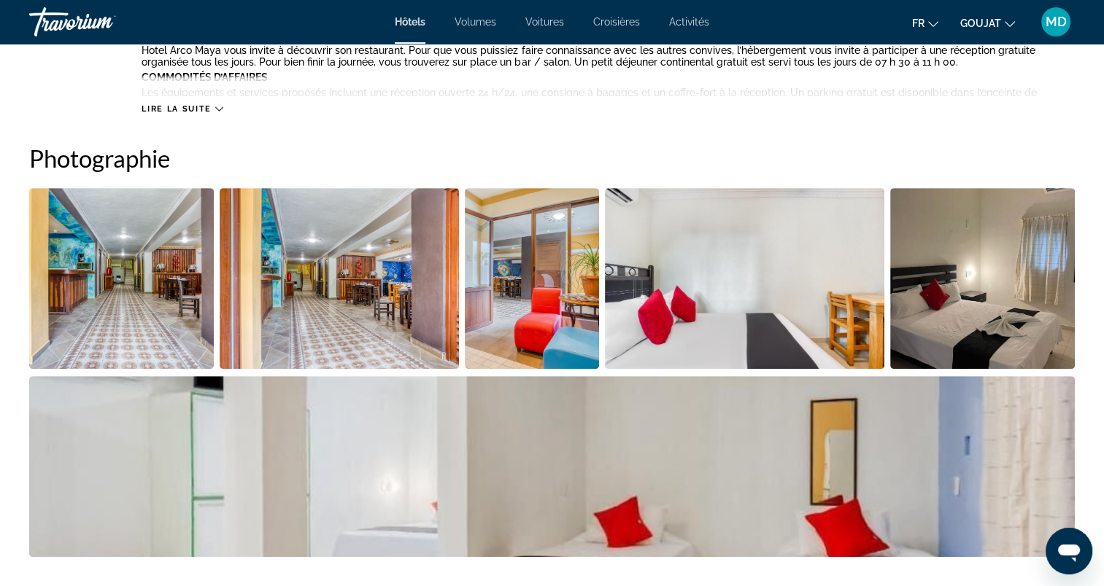
click at [199, 111] on span "Lire la suite" at bounding box center [176, 108] width 69 height 9
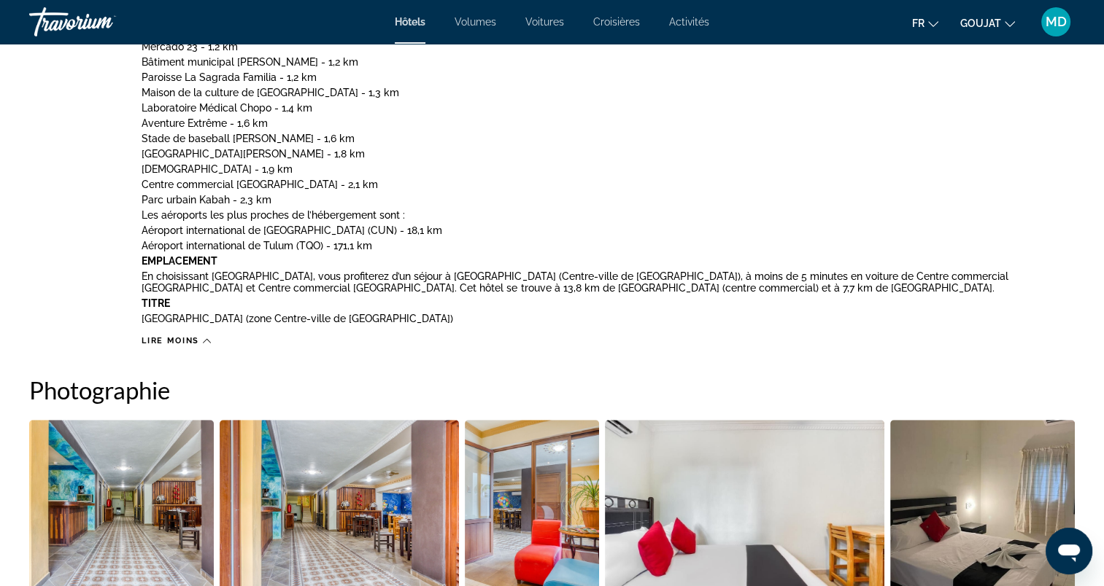
scroll to position [948, 0]
